Goal: Task Accomplishment & Management: Use online tool/utility

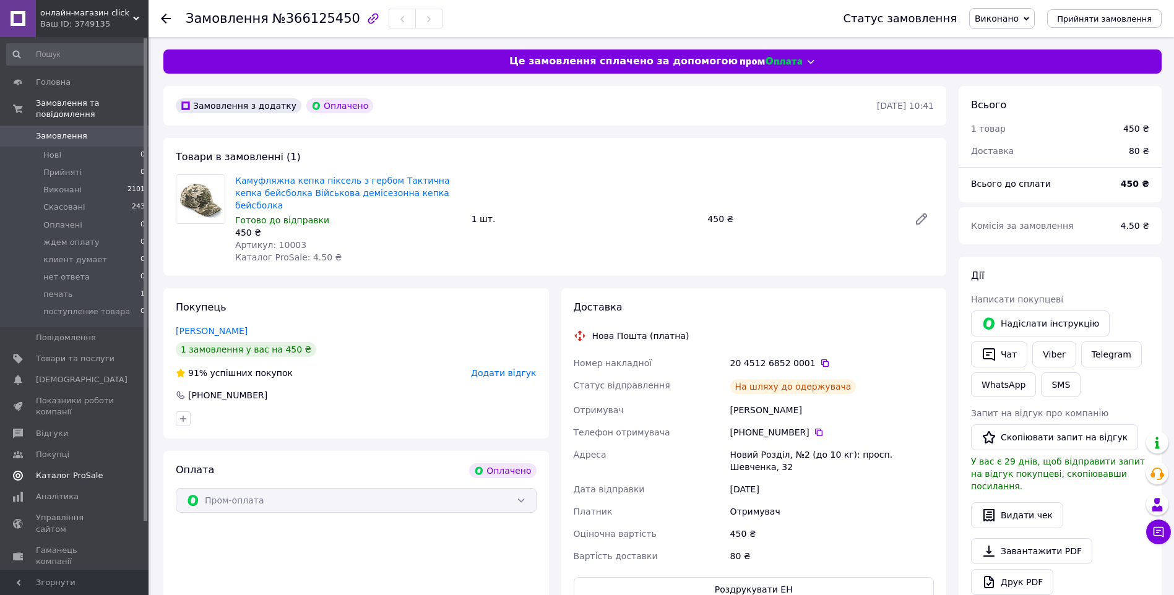
click at [98, 470] on span "Каталог ProSale" at bounding box center [75, 475] width 79 height 11
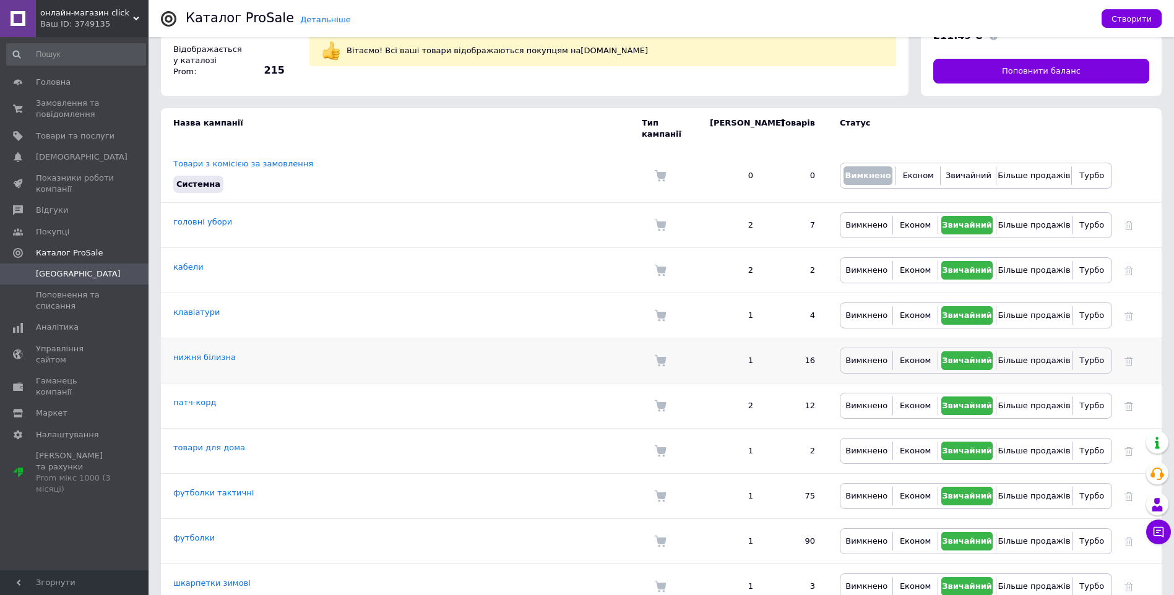
scroll to position [62, 0]
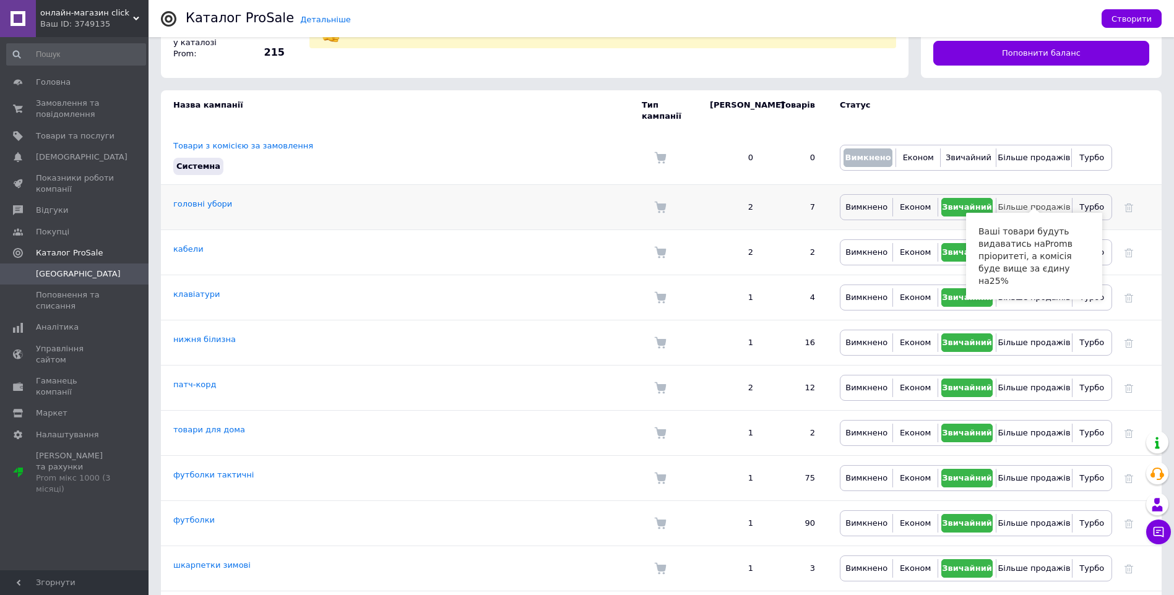
click at [1021, 202] on span "Більше продажів" at bounding box center [1033, 206] width 72 height 9
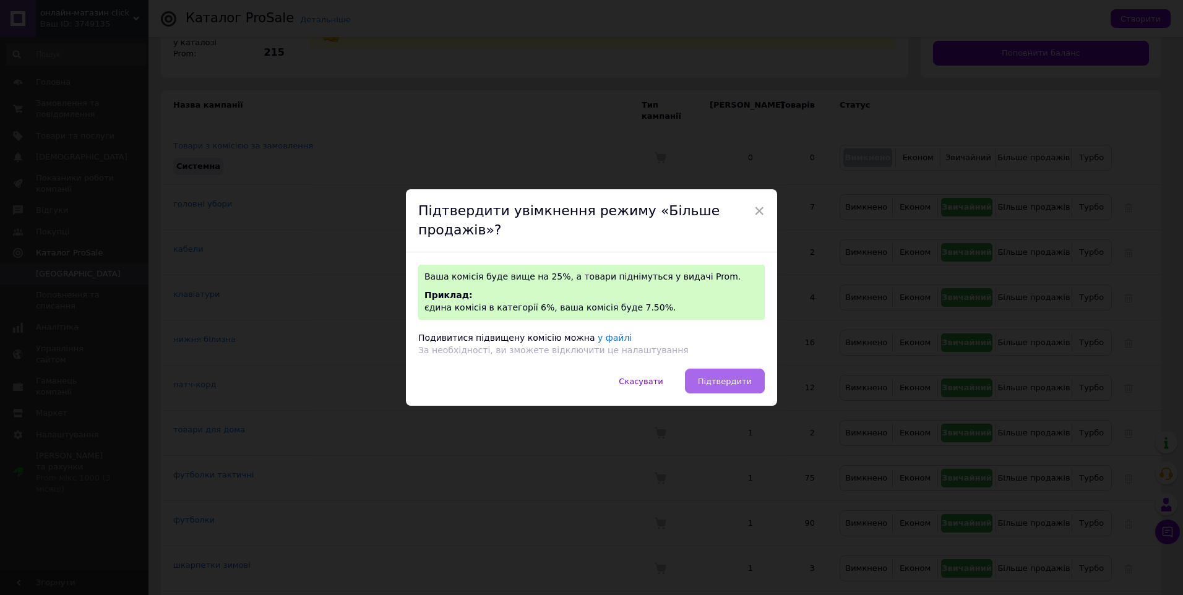
click at [724, 382] on span "Підтвердити" at bounding box center [725, 381] width 54 height 9
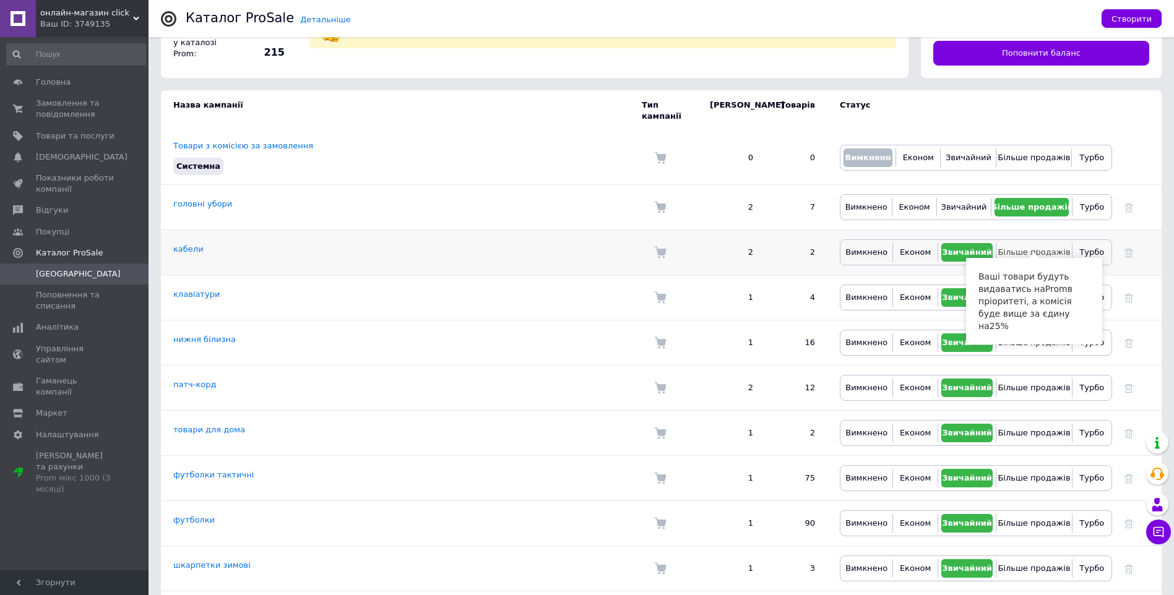
click at [1034, 247] on span "Більше продажів" at bounding box center [1033, 251] width 72 height 9
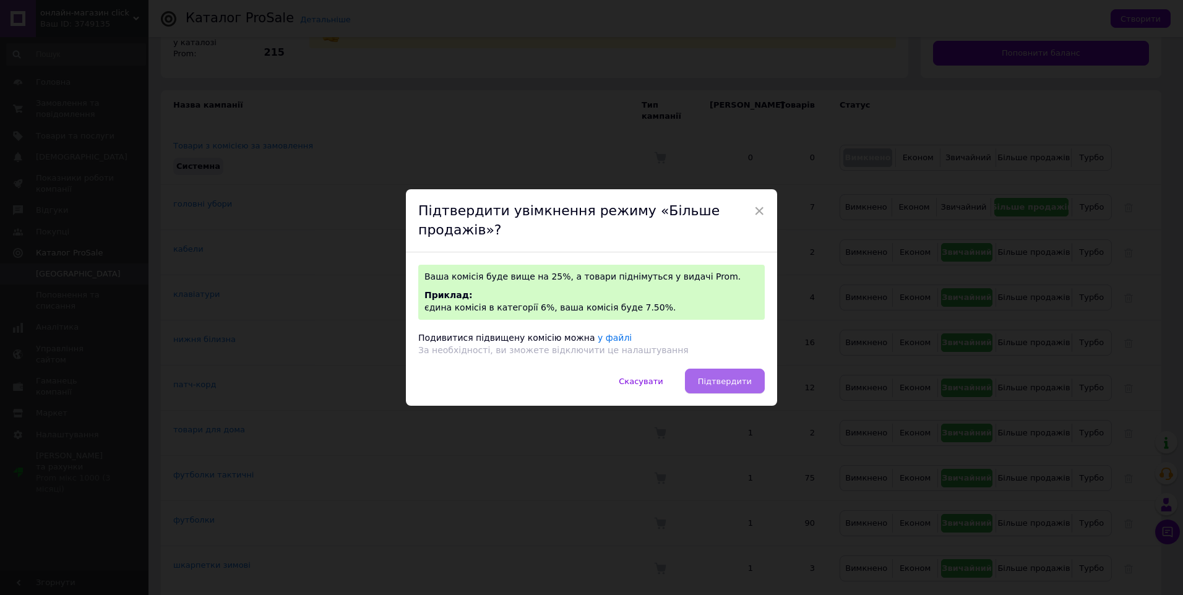
click at [750, 381] on button "Підтвердити" at bounding box center [725, 381] width 80 height 25
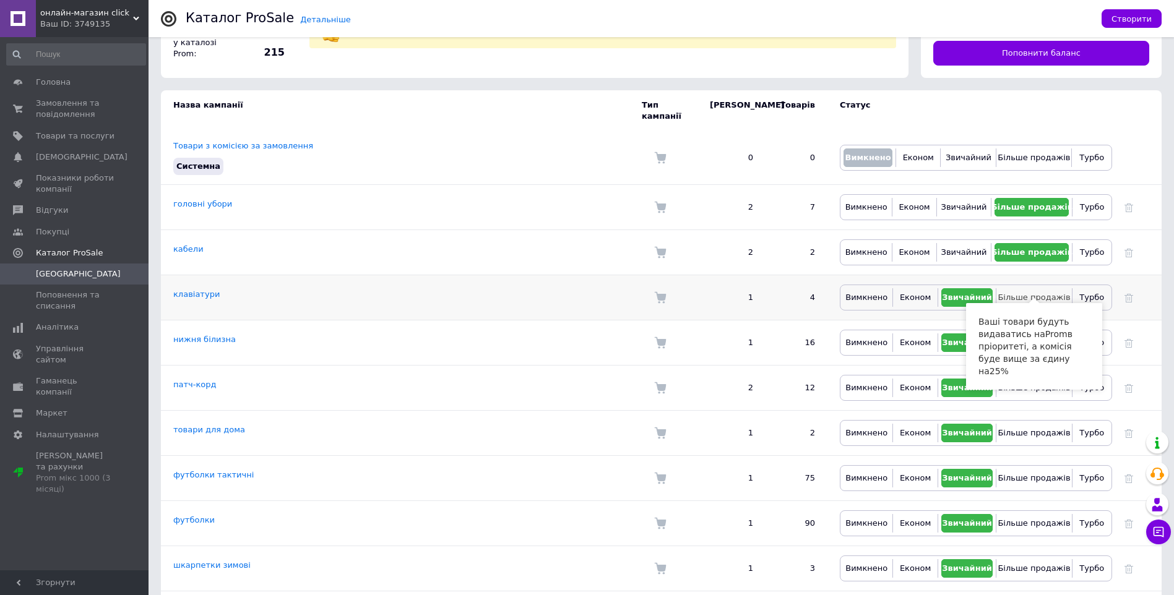
click at [1044, 293] on span "Більше продажів" at bounding box center [1033, 297] width 72 height 9
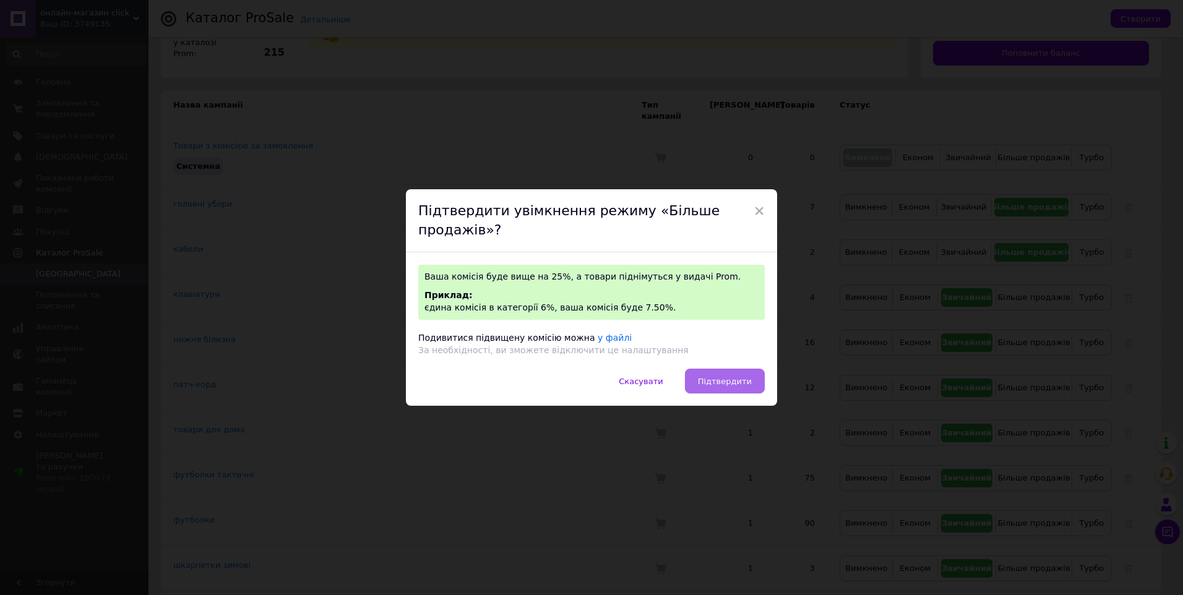
click at [734, 379] on span "Підтвердити" at bounding box center [725, 381] width 54 height 9
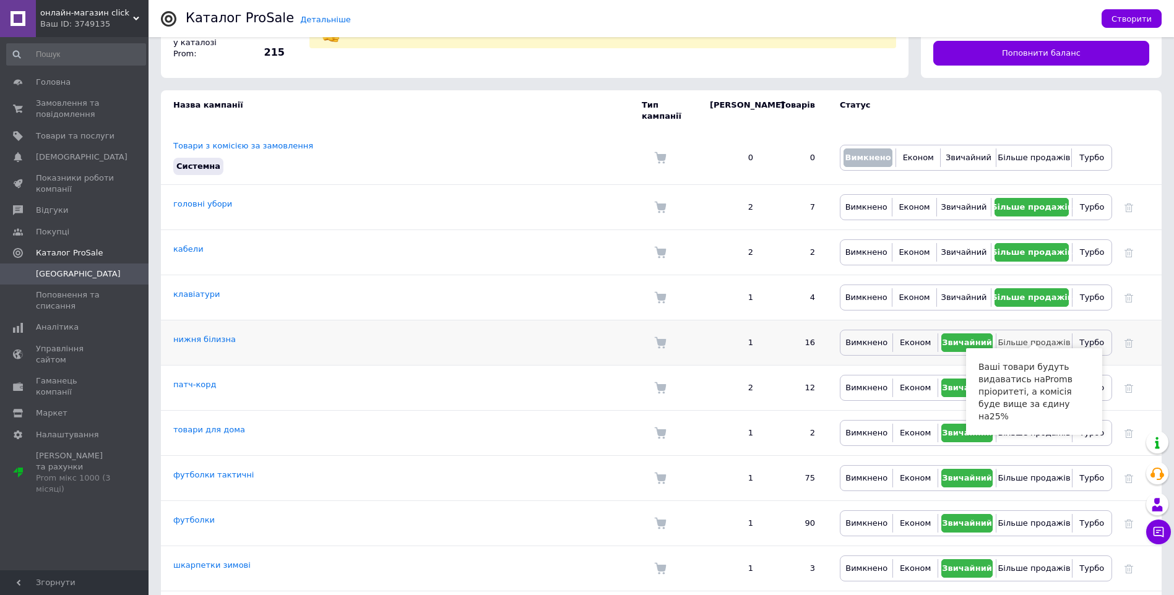
click at [1031, 338] on span "Більше продажів" at bounding box center [1033, 342] width 72 height 9
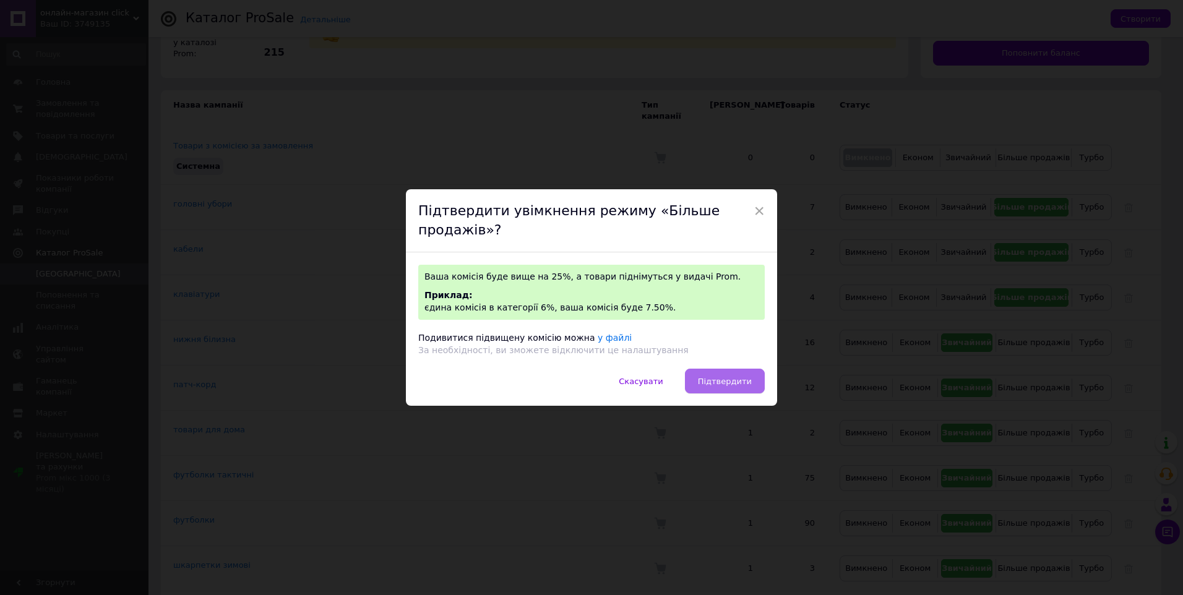
click at [740, 377] on span "Підтвердити" at bounding box center [725, 381] width 54 height 9
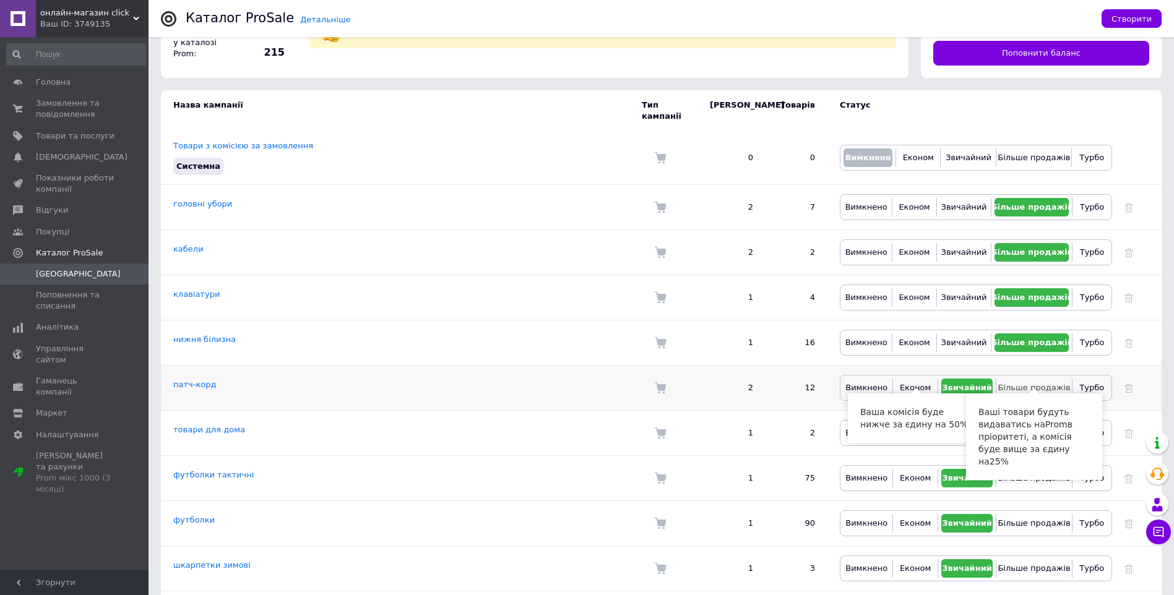
click at [1040, 379] on button "Більше продажів" at bounding box center [1033, 388] width 69 height 19
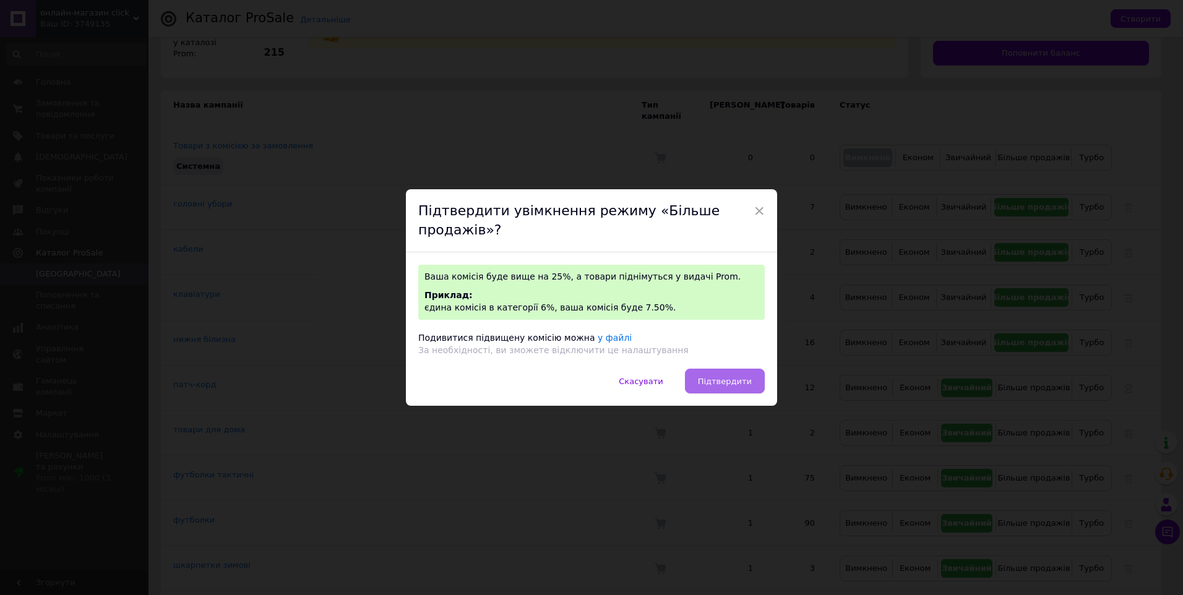
click at [741, 377] on span "Підтвердити" at bounding box center [725, 381] width 54 height 9
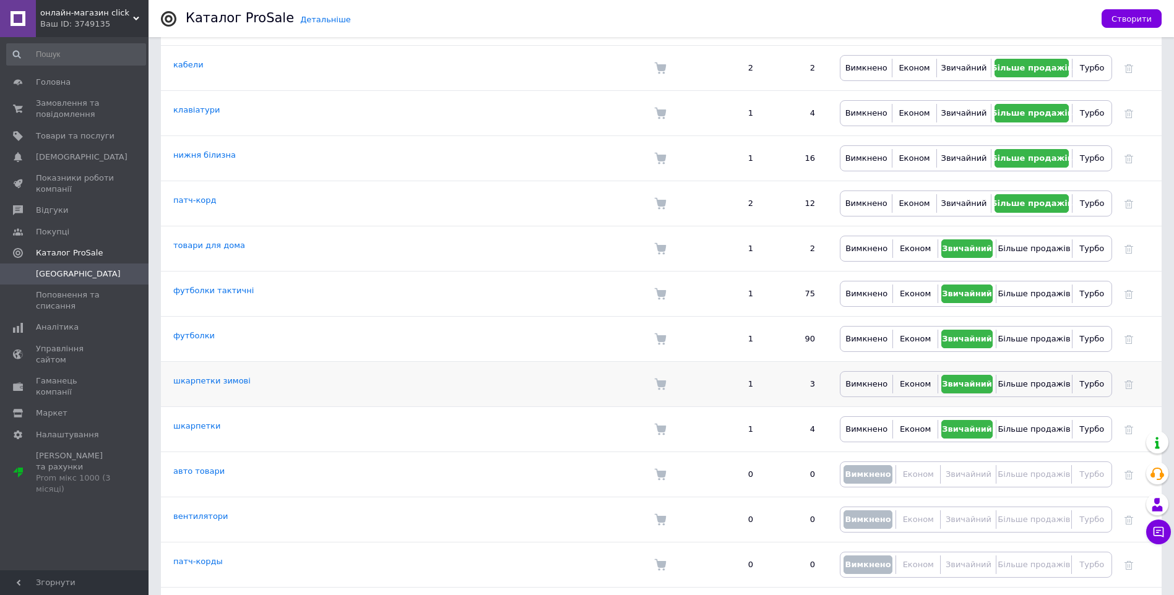
scroll to position [285, 0]
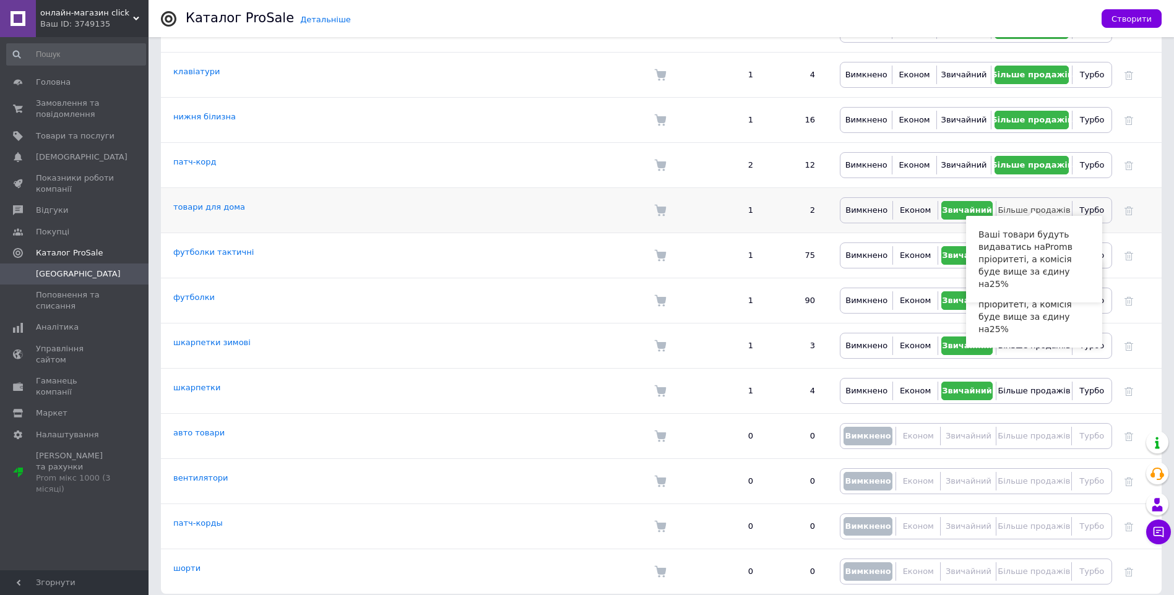
click at [1019, 205] on span "Більше продажів" at bounding box center [1033, 209] width 72 height 9
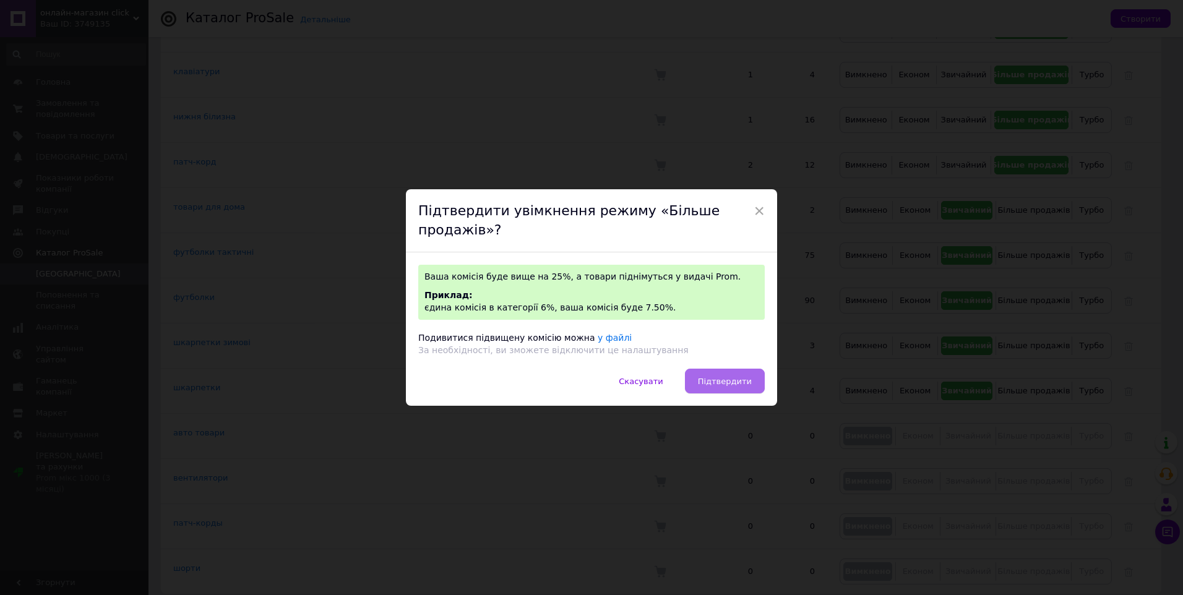
click at [723, 377] on span "Підтвердити" at bounding box center [725, 381] width 54 height 9
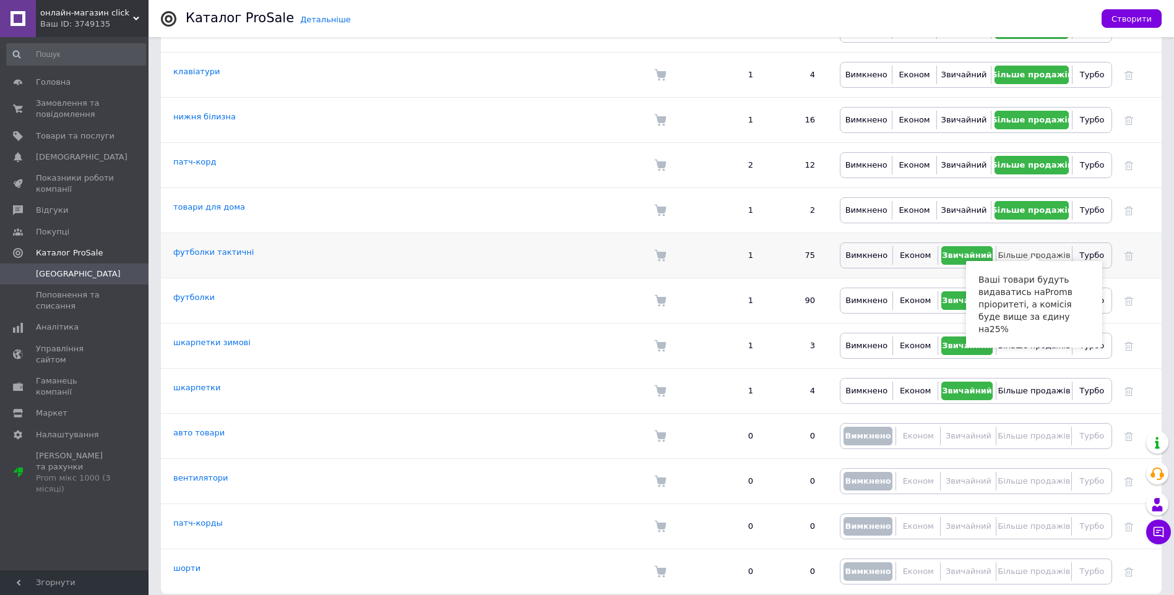
click at [1033, 251] on span "Більше продажів" at bounding box center [1033, 255] width 72 height 9
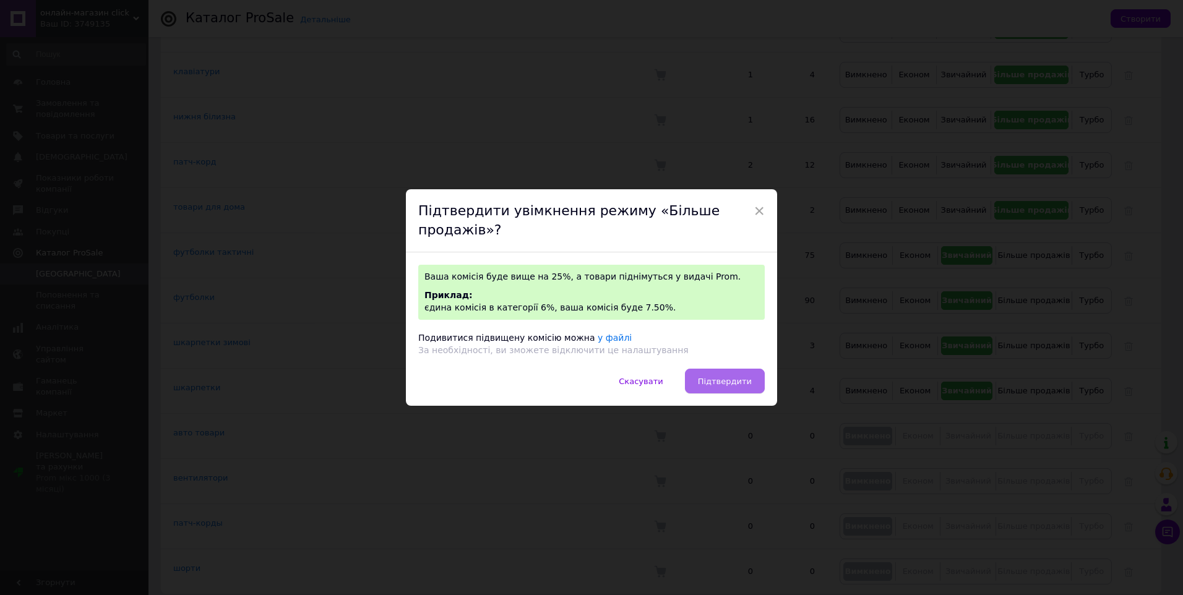
click at [751, 375] on button "Підтвердити" at bounding box center [725, 381] width 80 height 25
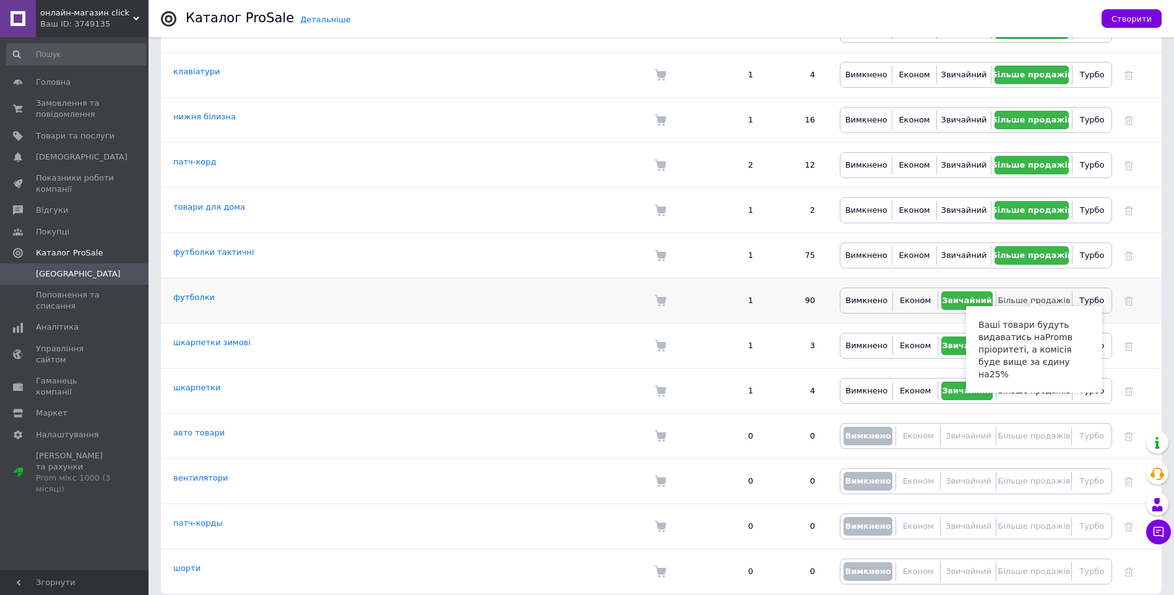
click at [1033, 291] on button "Більше продажів" at bounding box center [1033, 300] width 69 height 19
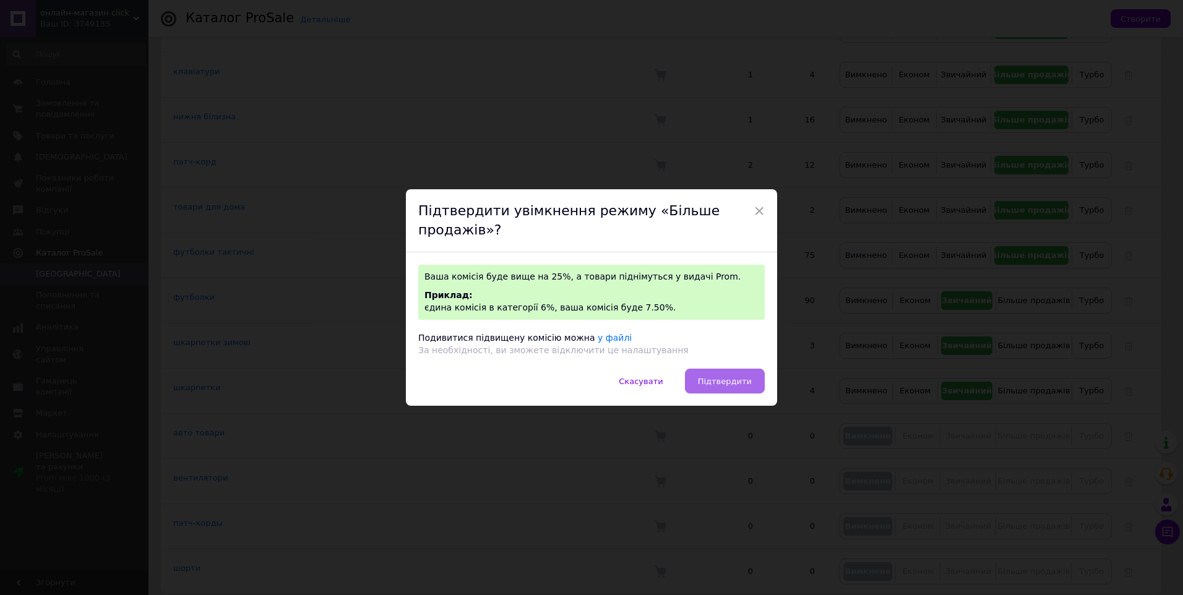
click at [733, 377] on span "Підтвердити" at bounding box center [725, 381] width 54 height 9
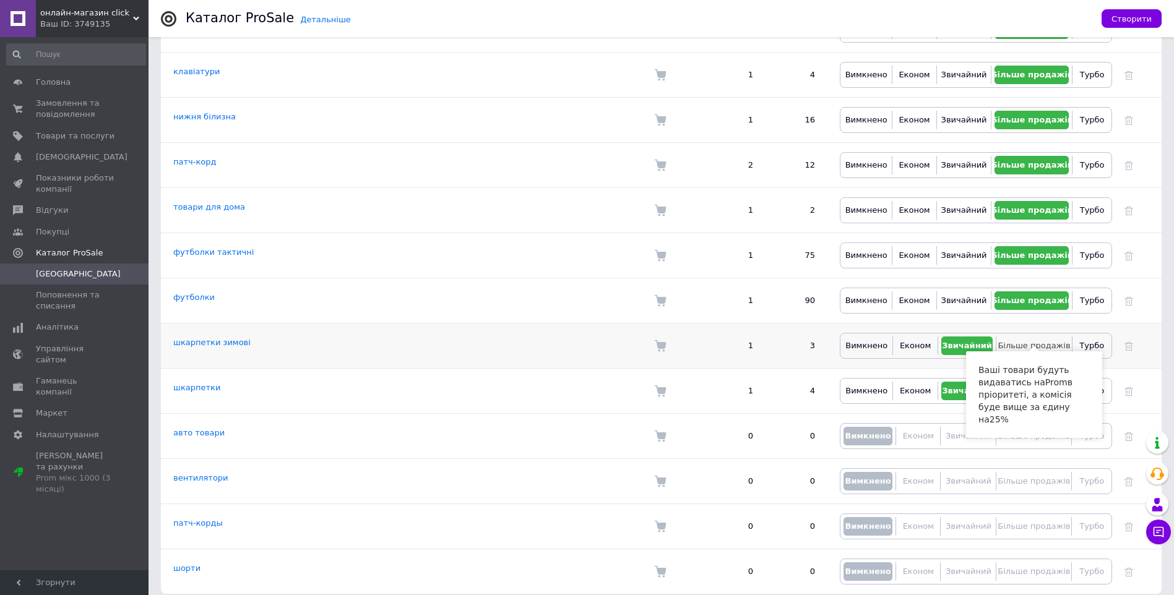
click at [1042, 341] on span "Більше продажів" at bounding box center [1033, 345] width 72 height 9
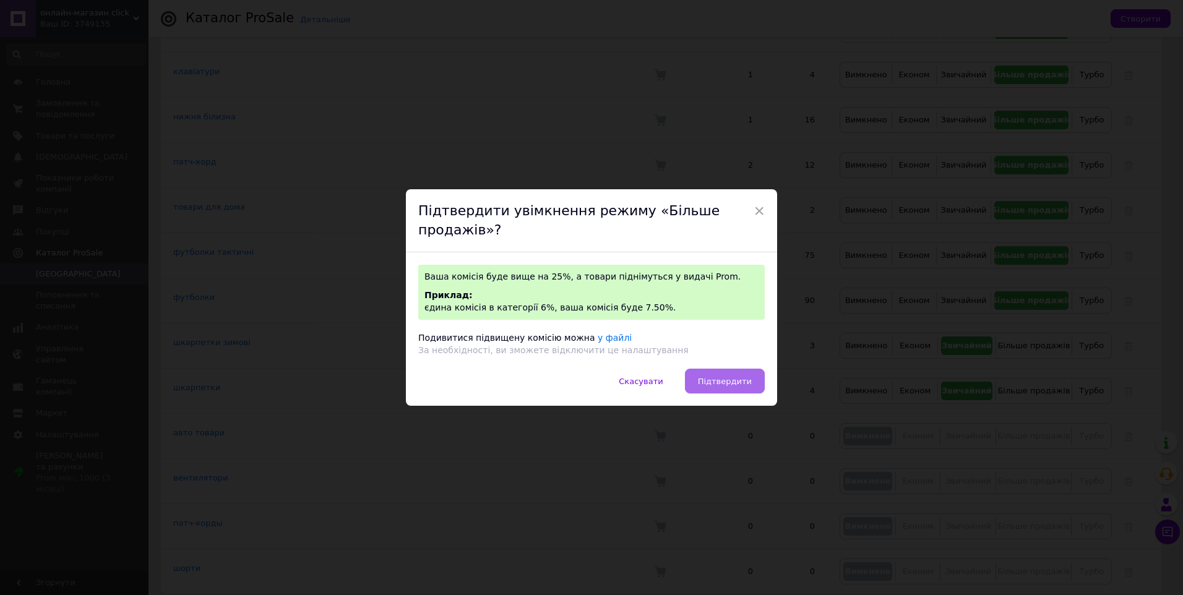
click at [737, 377] on span "Підтвердити" at bounding box center [725, 381] width 54 height 9
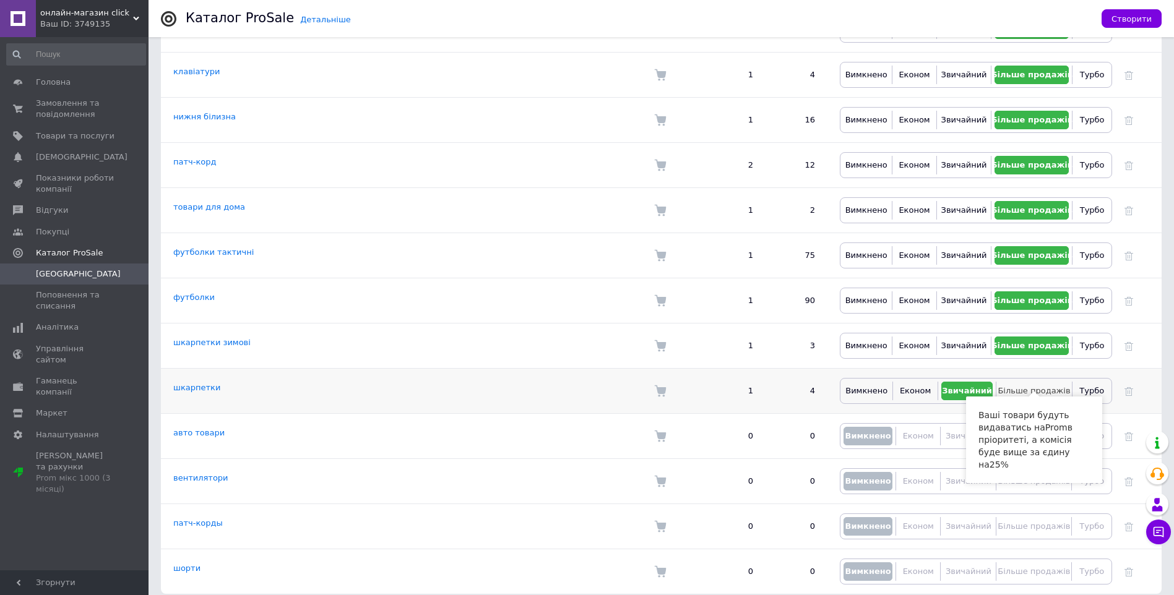
click at [1013, 386] on span "Більше продажів" at bounding box center [1033, 390] width 72 height 9
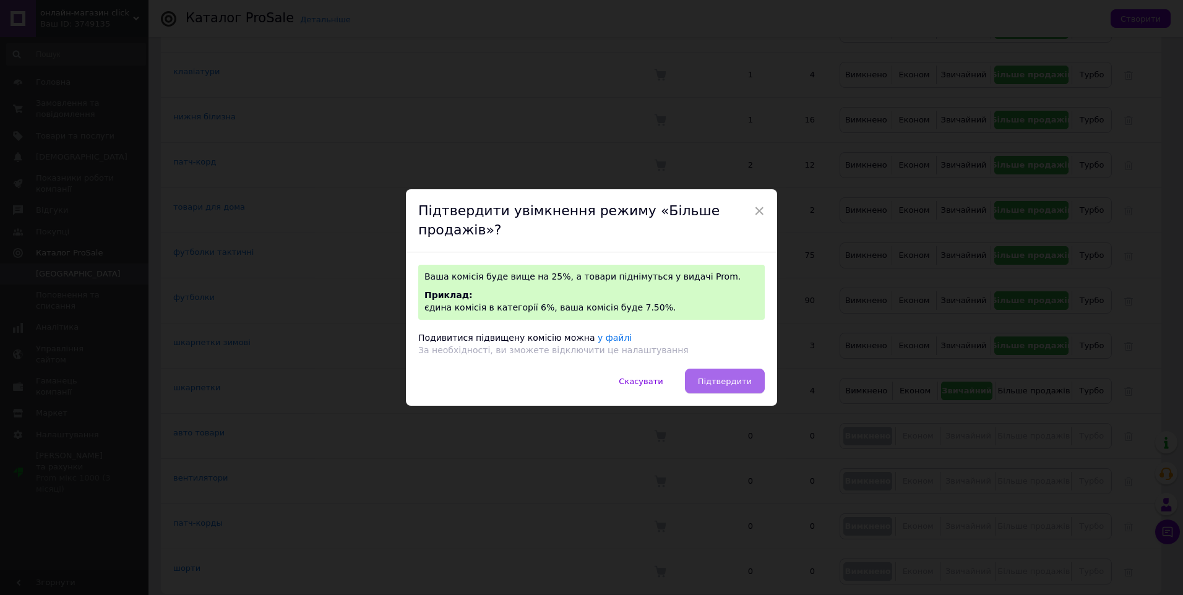
click at [707, 377] on span "Підтвердити" at bounding box center [725, 381] width 54 height 9
